Goal: Find specific page/section: Find specific page/section

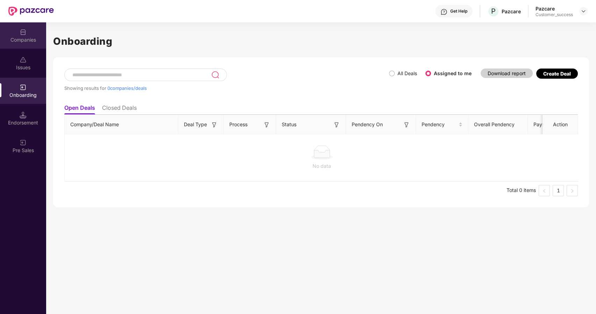
click at [17, 35] on div "Companies" at bounding box center [23, 35] width 46 height 26
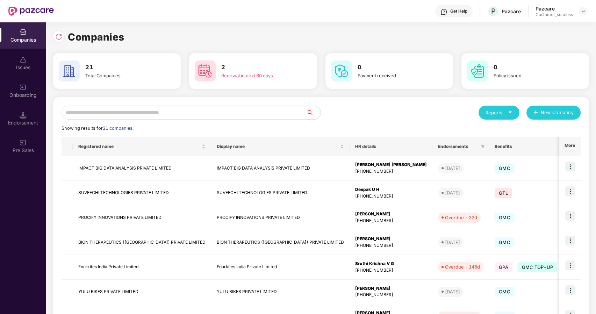
click at [96, 114] on input "text" at bounding box center [184, 113] width 245 height 14
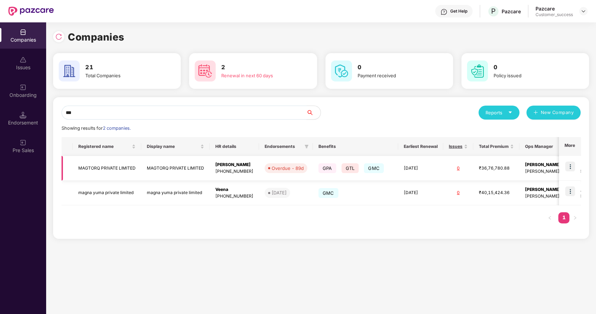
type input "***"
click at [572, 168] on img at bounding box center [571, 167] width 10 height 10
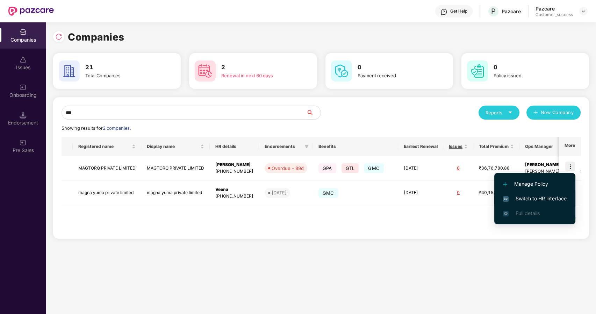
click at [534, 198] on span "Switch to HR interface" at bounding box center [535, 199] width 64 height 8
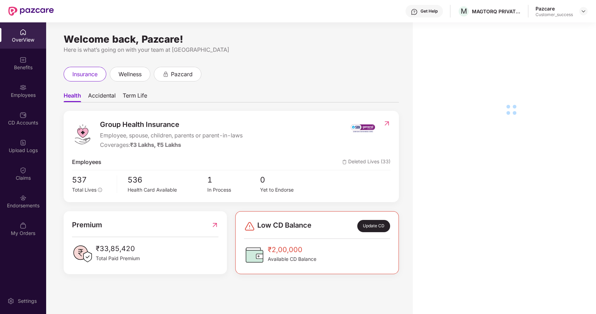
click at [21, 101] on div "Employees" at bounding box center [23, 91] width 46 height 26
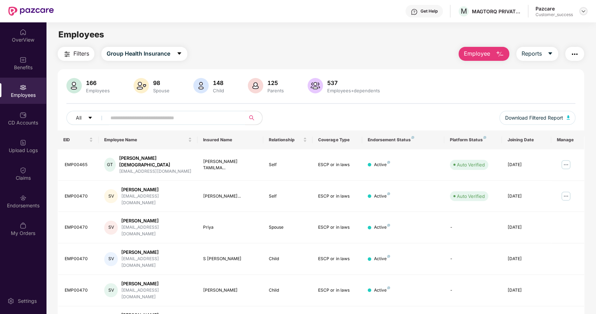
click at [581, 12] on img at bounding box center [584, 11] width 6 height 6
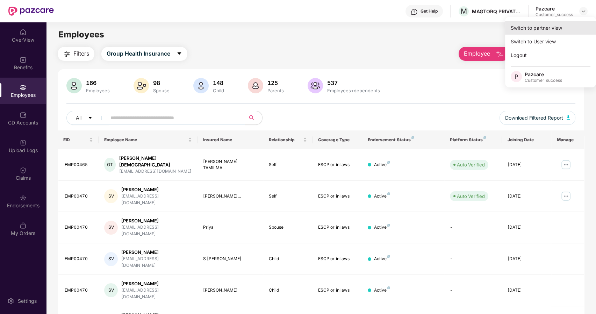
click at [525, 29] on div "Switch to partner view" at bounding box center [550, 28] width 91 height 14
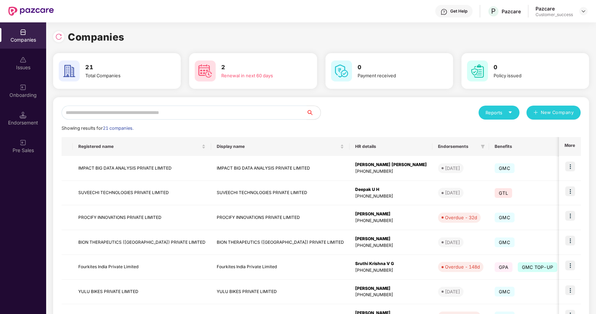
click at [201, 115] on input "text" at bounding box center [184, 113] width 245 height 14
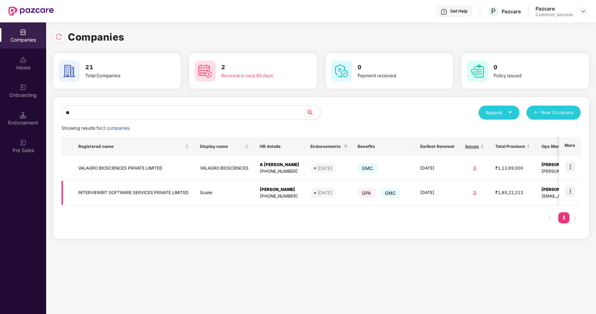
type input "**"
click at [573, 186] on img at bounding box center [571, 191] width 10 height 10
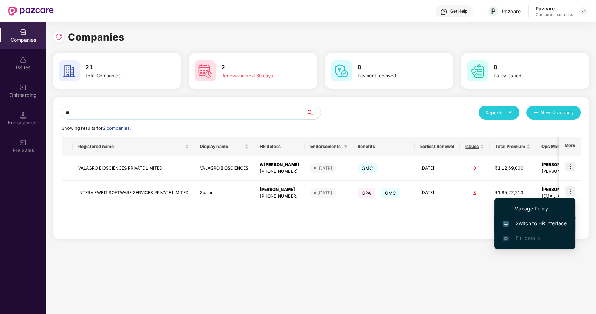
click at [534, 221] on span "Switch to HR interface" at bounding box center [535, 224] width 64 height 8
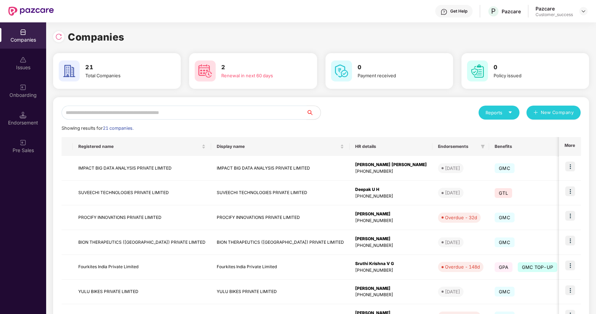
click at [101, 111] on input "text" at bounding box center [184, 113] width 245 height 14
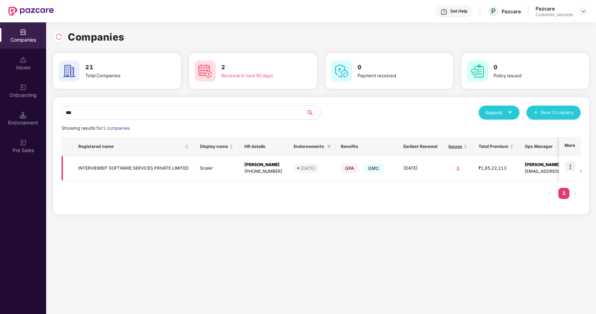
type input "***"
click at [93, 166] on td "INTERVIEWBIT SOFTWARE SERVICES PRIVATE LIMITED" at bounding box center [134, 168] width 122 height 25
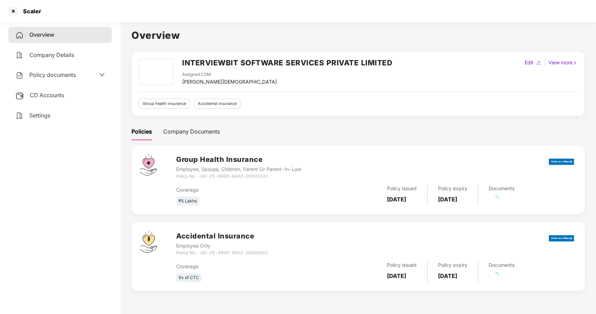
click at [49, 73] on span "Policy documents" at bounding box center [52, 74] width 47 height 7
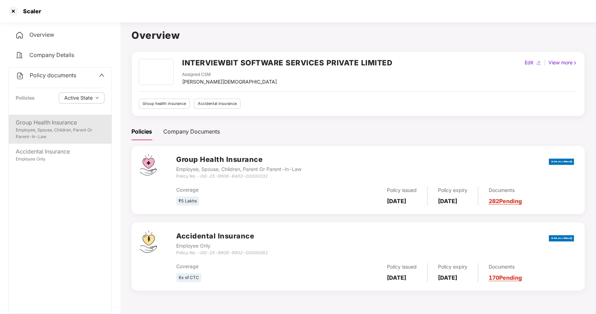
click at [45, 130] on div "Employee, Spouse, Children, Parent Or Parent-In-Law" at bounding box center [60, 133] width 89 height 13
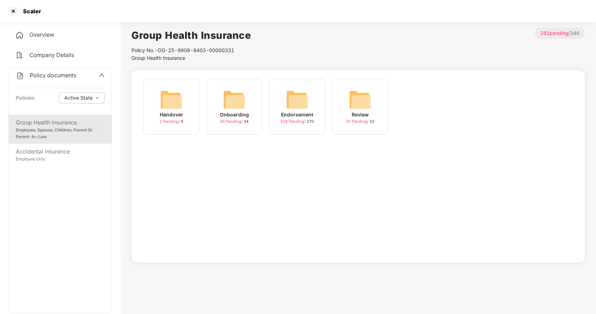
click at [289, 106] on img at bounding box center [297, 99] width 22 height 22
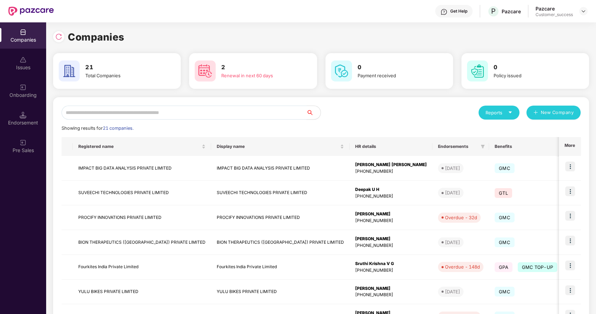
click at [157, 113] on input "text" at bounding box center [184, 113] width 245 height 14
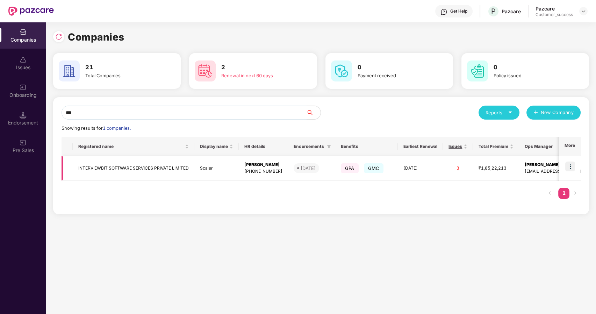
type input "***"
click at [569, 165] on img at bounding box center [571, 167] width 10 height 10
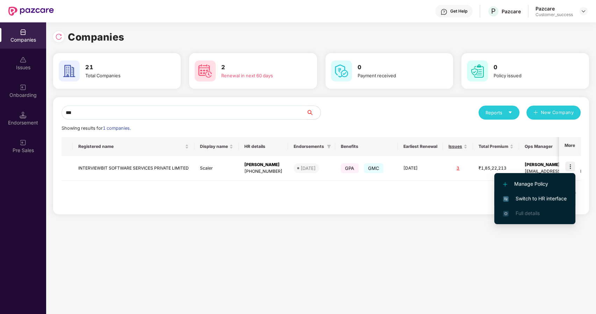
click at [531, 196] on span "Switch to HR interface" at bounding box center [535, 199] width 64 height 8
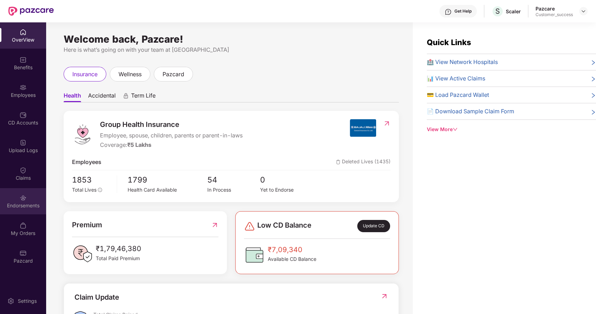
click at [20, 200] on img at bounding box center [23, 197] width 7 height 7
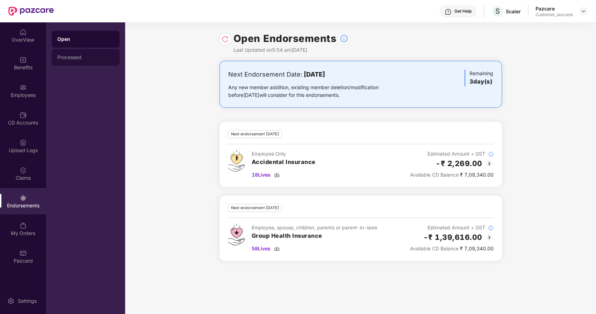
click at [77, 57] on div "Processed" at bounding box center [85, 58] width 57 height 6
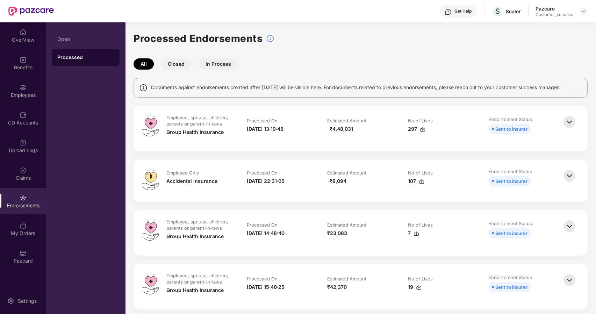
click at [176, 62] on button "Closed" at bounding box center [176, 63] width 31 height 11
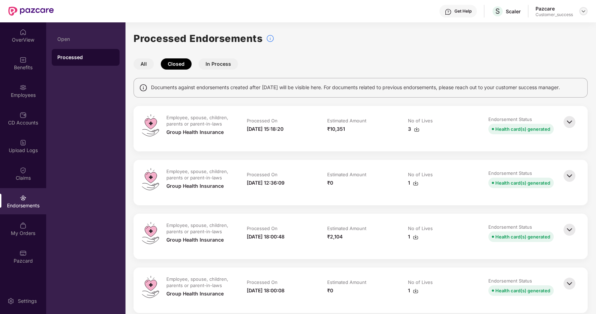
click at [581, 13] on img at bounding box center [584, 11] width 6 height 6
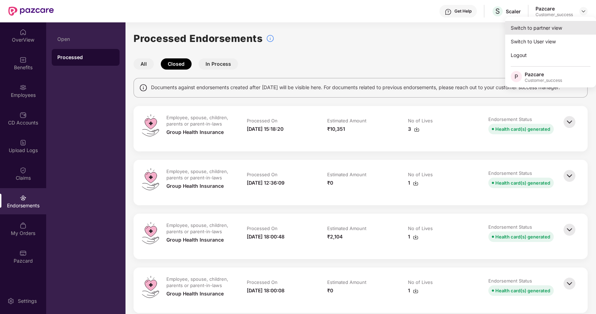
click at [523, 30] on div "Switch to partner view" at bounding box center [550, 28] width 91 height 14
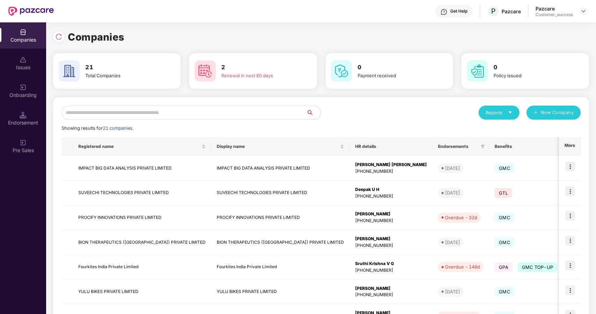
click at [254, 114] on input "text" at bounding box center [184, 113] width 245 height 14
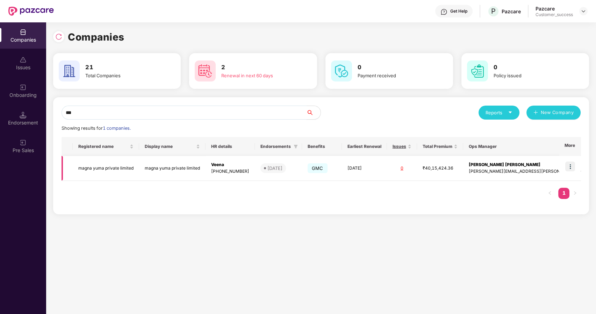
type input "***"
click at [569, 169] on img at bounding box center [571, 167] width 10 height 10
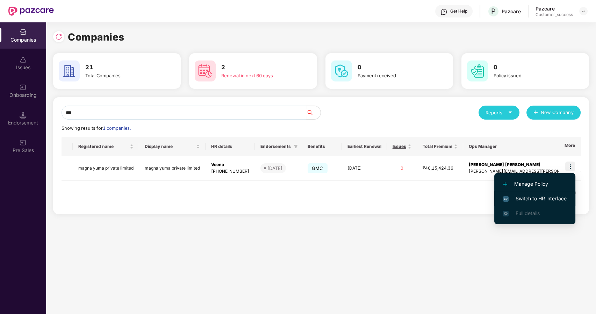
click at [520, 197] on span "Switch to HR interface" at bounding box center [535, 199] width 64 height 8
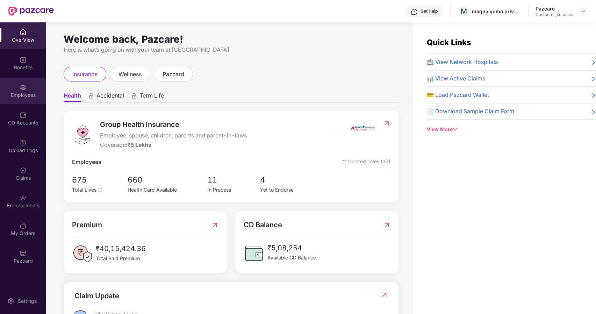
click at [15, 93] on div "Employees" at bounding box center [23, 95] width 46 height 7
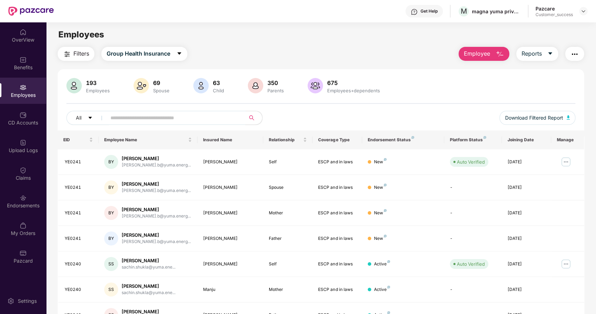
click at [118, 116] on input "text" at bounding box center [174, 118] width 126 height 10
type input "*"
click at [27, 42] on div "OverView" at bounding box center [23, 39] width 46 height 7
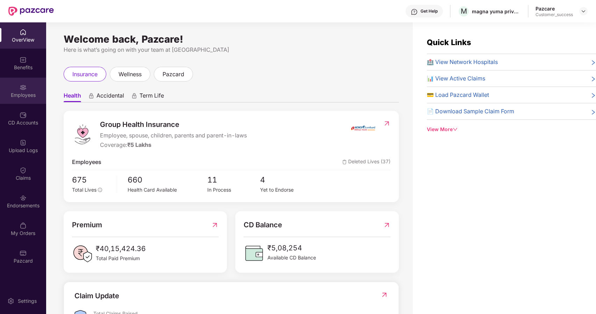
click at [20, 84] on img at bounding box center [23, 87] width 7 height 7
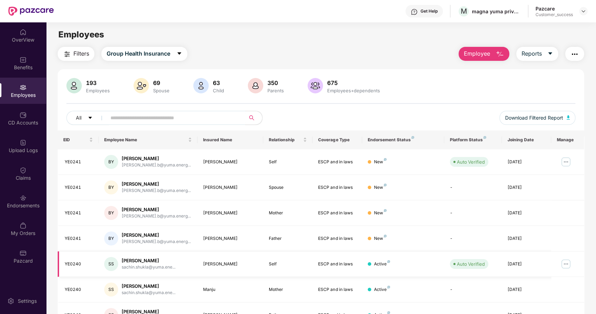
click at [563, 263] on img at bounding box center [566, 263] width 11 height 11
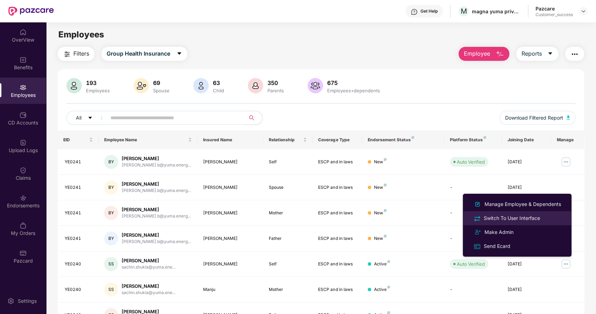
click at [494, 217] on div "Switch To User Interface" at bounding box center [512, 218] width 59 height 8
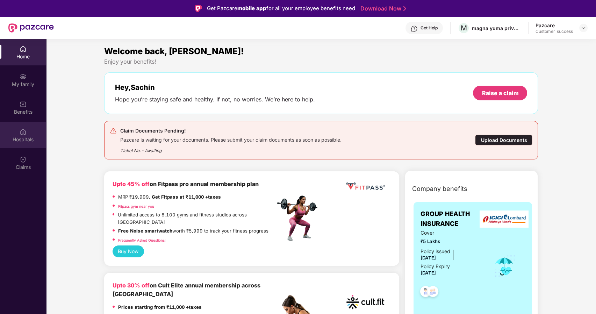
click at [23, 132] on img at bounding box center [23, 131] width 7 height 7
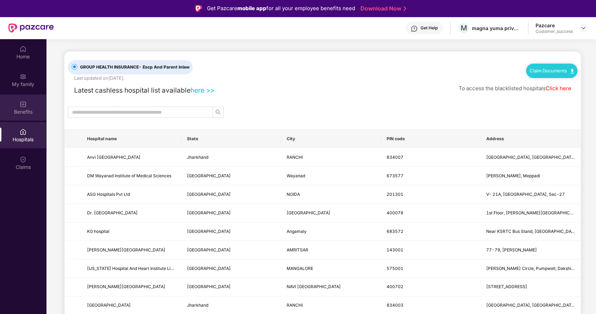
click at [30, 107] on div "Benefits" at bounding box center [23, 107] width 46 height 26
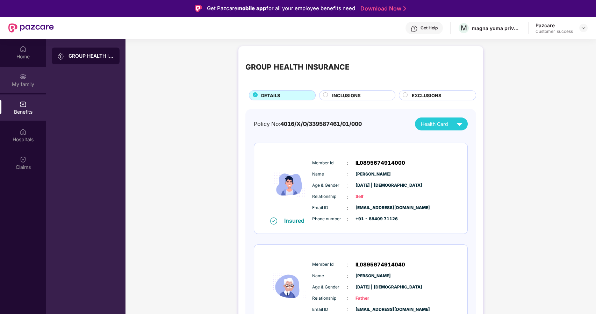
click at [31, 78] on div "My family" at bounding box center [23, 80] width 46 height 26
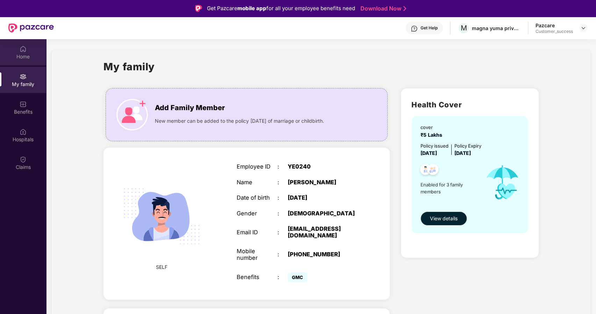
click at [19, 58] on div "Home" at bounding box center [23, 56] width 46 height 7
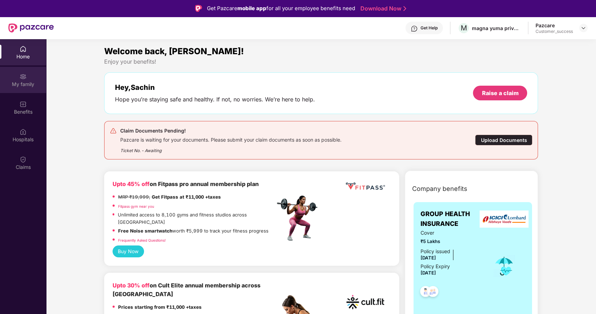
click at [26, 79] on img at bounding box center [23, 76] width 7 height 7
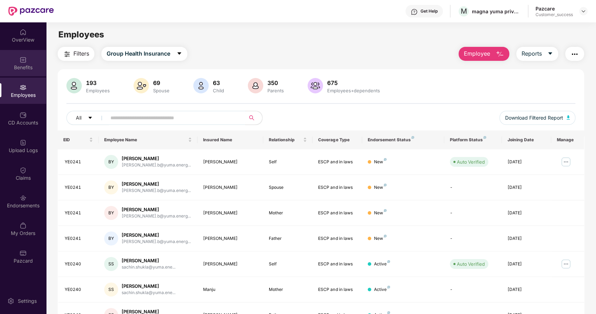
click at [30, 61] on div "Benefits" at bounding box center [23, 63] width 46 height 26
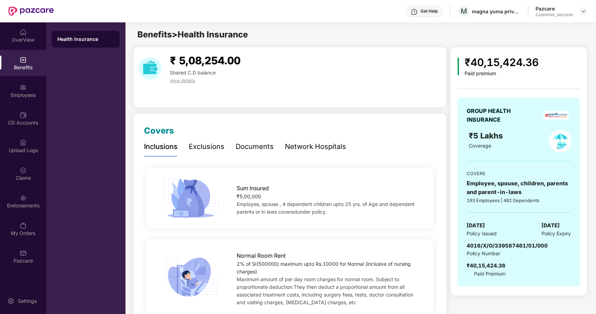
drag, startPoint x: 298, startPoint y: 129, endPoint x: 265, endPoint y: 116, distance: 35.0
click at [22, 91] on div "Employees" at bounding box center [23, 91] width 46 height 26
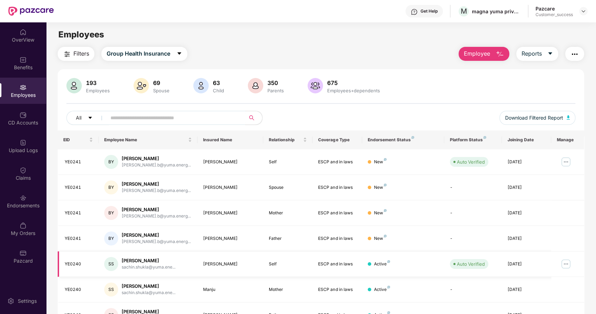
click at [564, 262] on img at bounding box center [566, 263] width 11 height 11
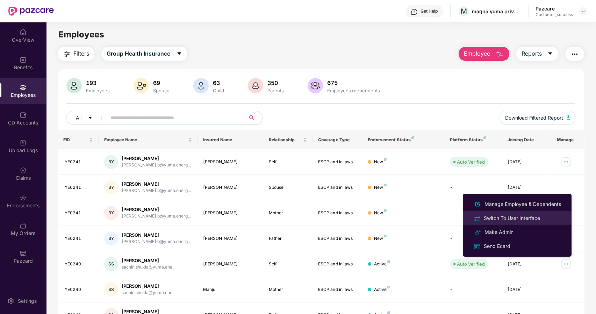
click at [491, 217] on div "Switch To User Interface" at bounding box center [512, 218] width 59 height 8
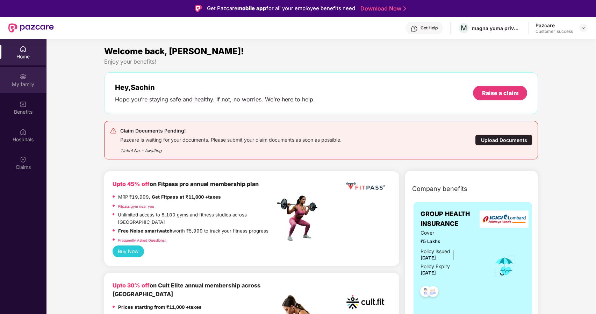
click at [26, 87] on div "My family" at bounding box center [23, 84] width 46 height 7
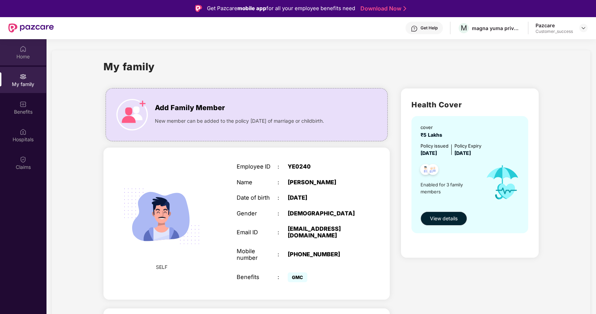
click at [26, 56] on div "Home" at bounding box center [23, 56] width 46 height 7
